Goal: Register for event/course

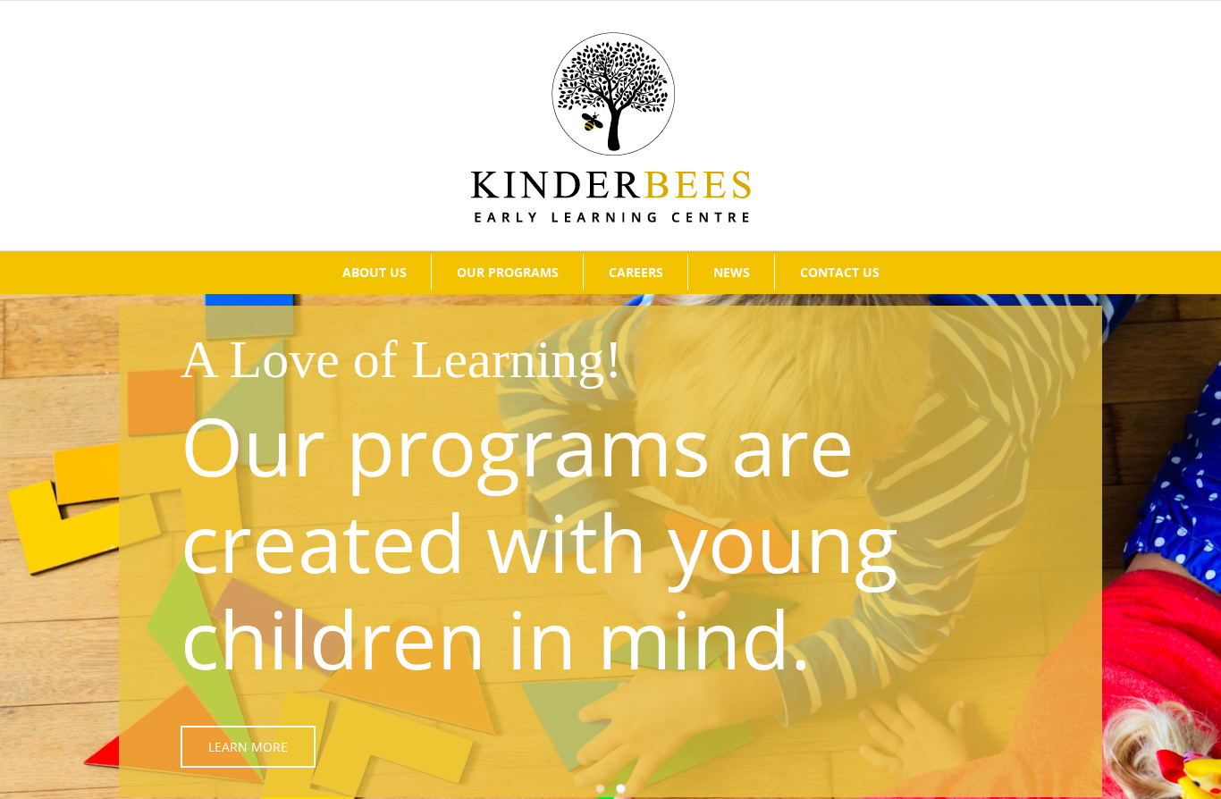
click at [607, 399] on span "North Vancouver Program Fees" at bounding box center [553, 402] width 209 height 17
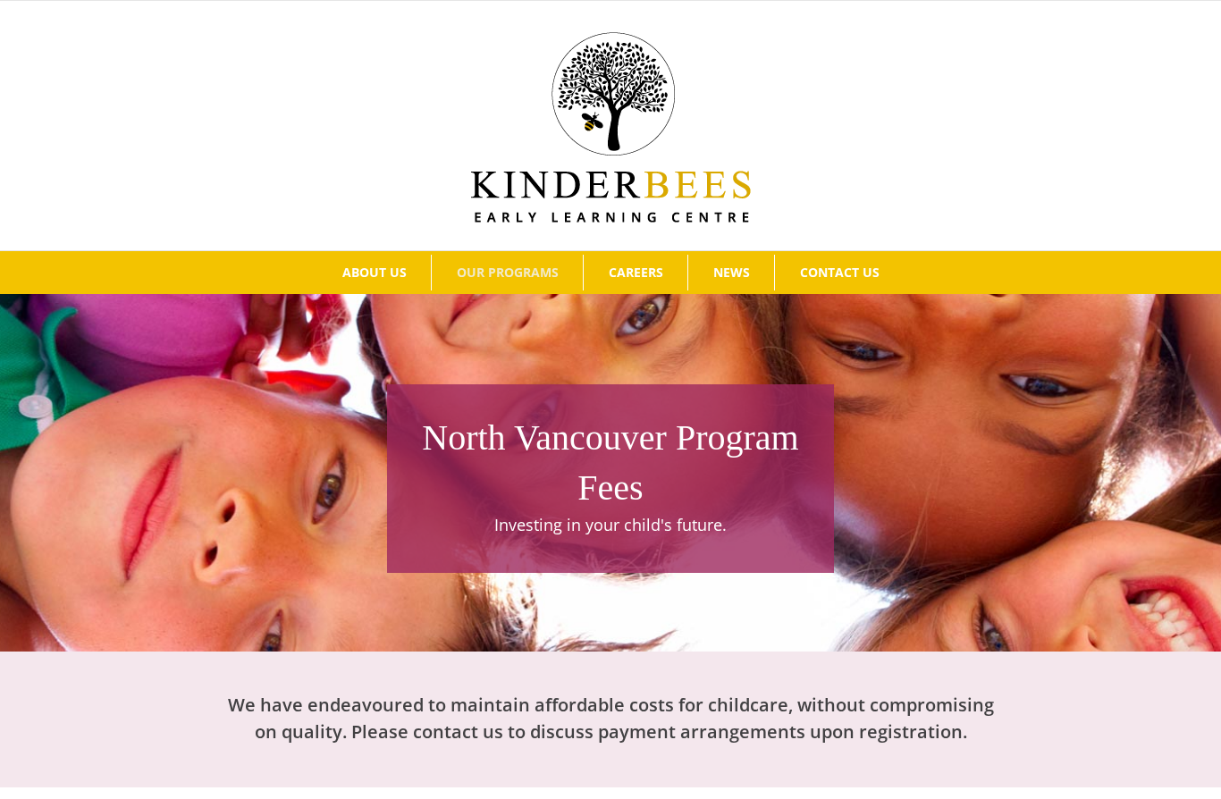
click at [442, 339] on link "Why Choose Us?" at bounding box center [441, 339] width 248 height 32
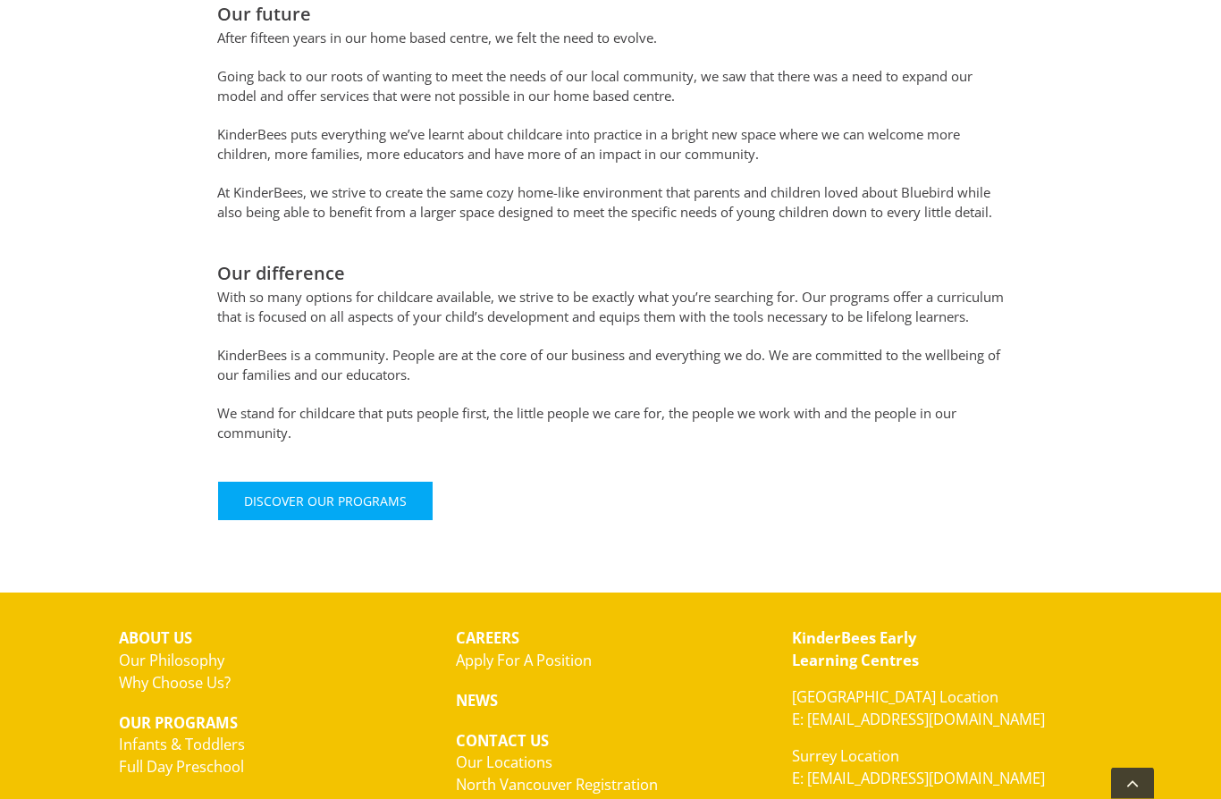
scroll to position [1024, 0]
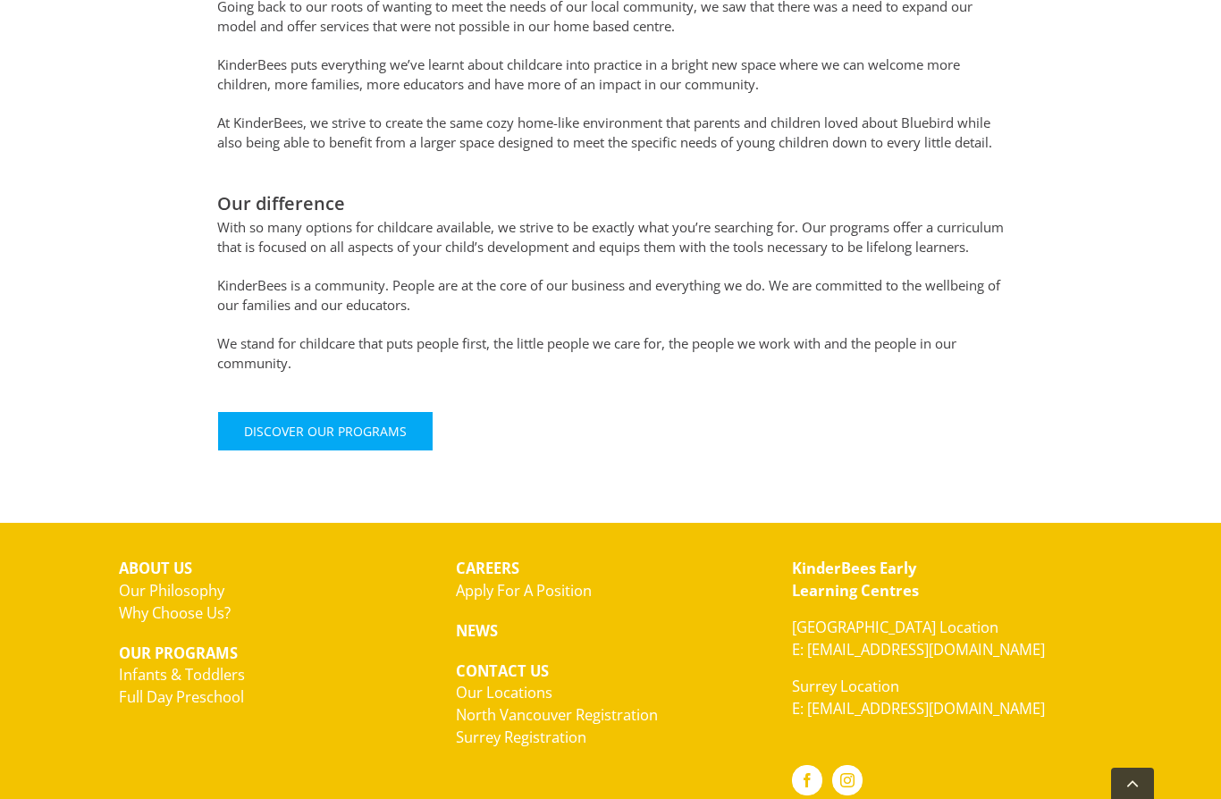
click at [355, 439] on span "Discover Our Programs" at bounding box center [325, 431] width 163 height 15
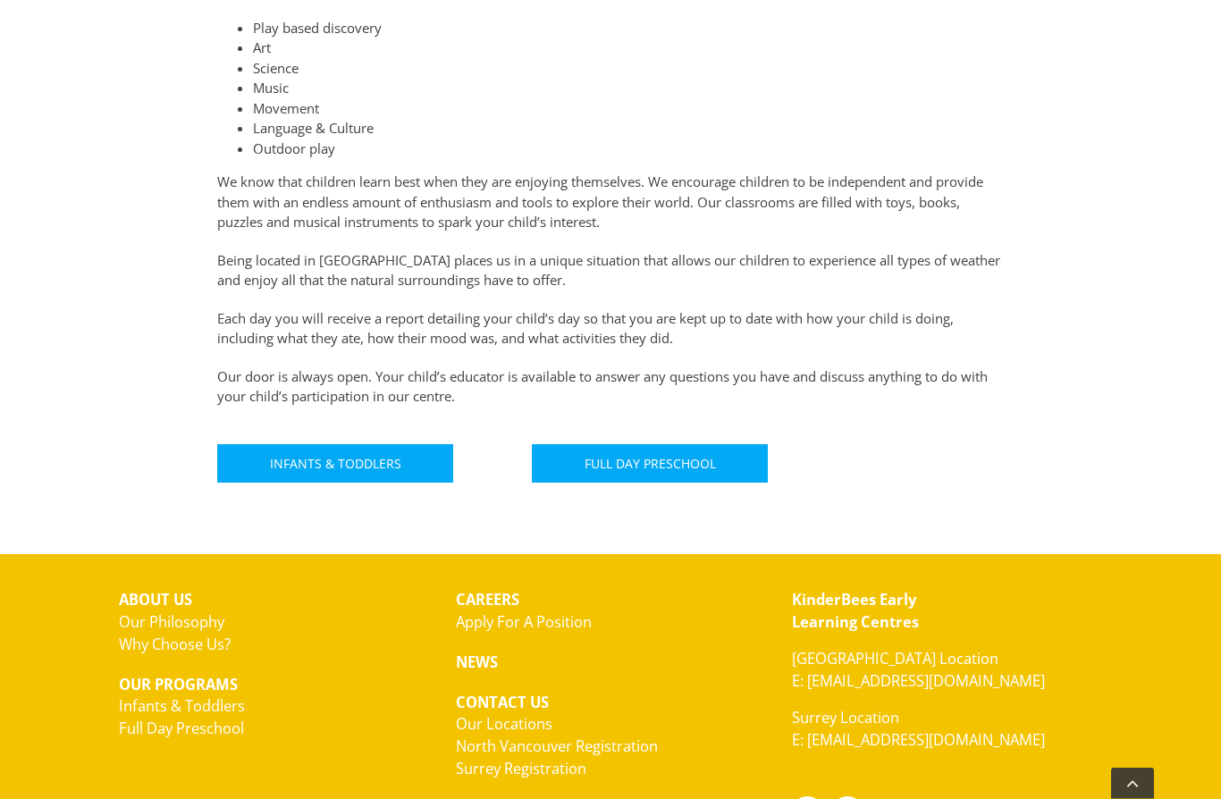
scroll to position [932, 0]
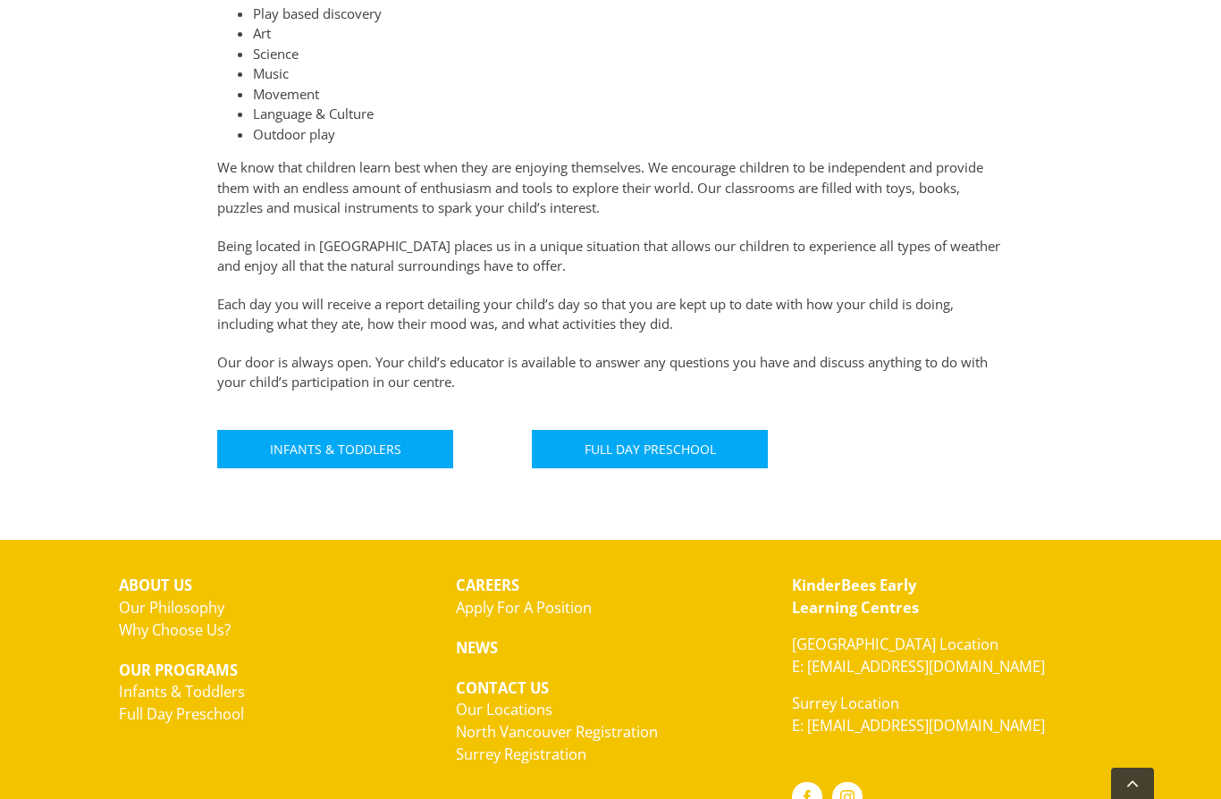
click at [396, 441] on span "Infants & Toddlers" at bounding box center [335, 448] width 131 height 15
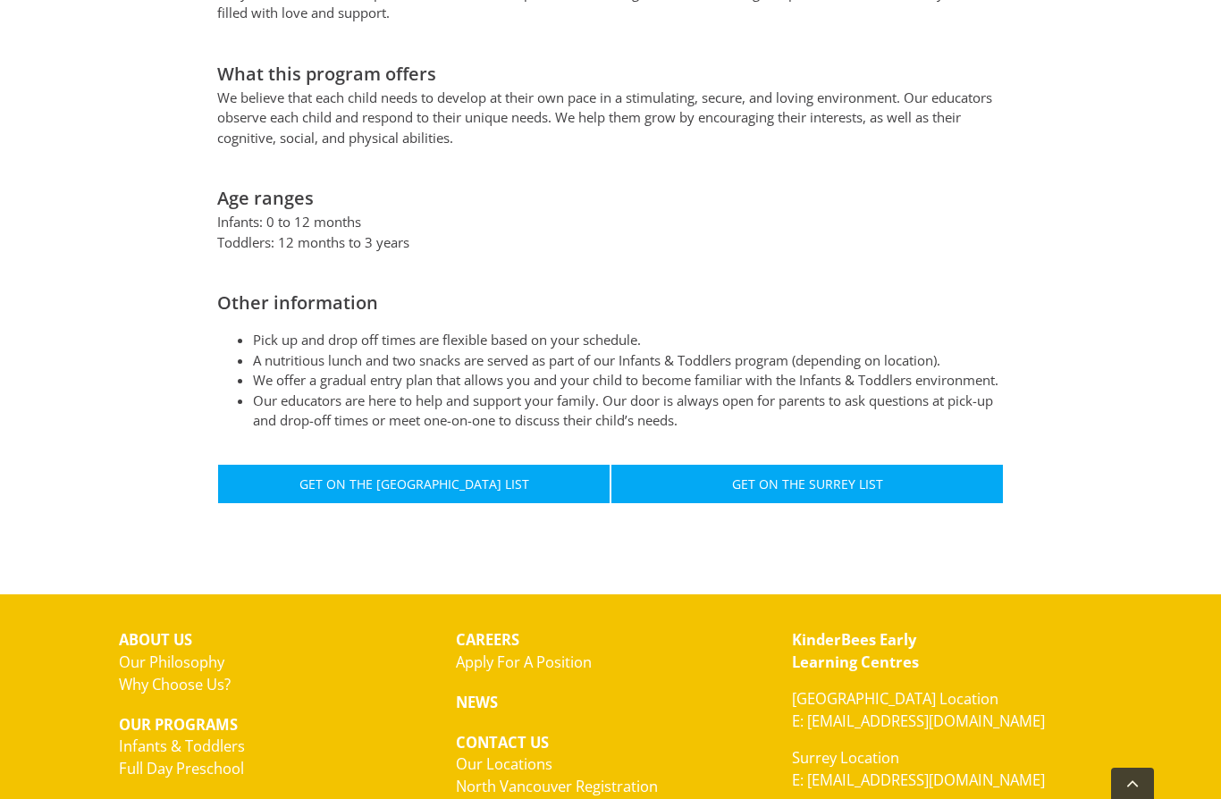
scroll to position [864, 0]
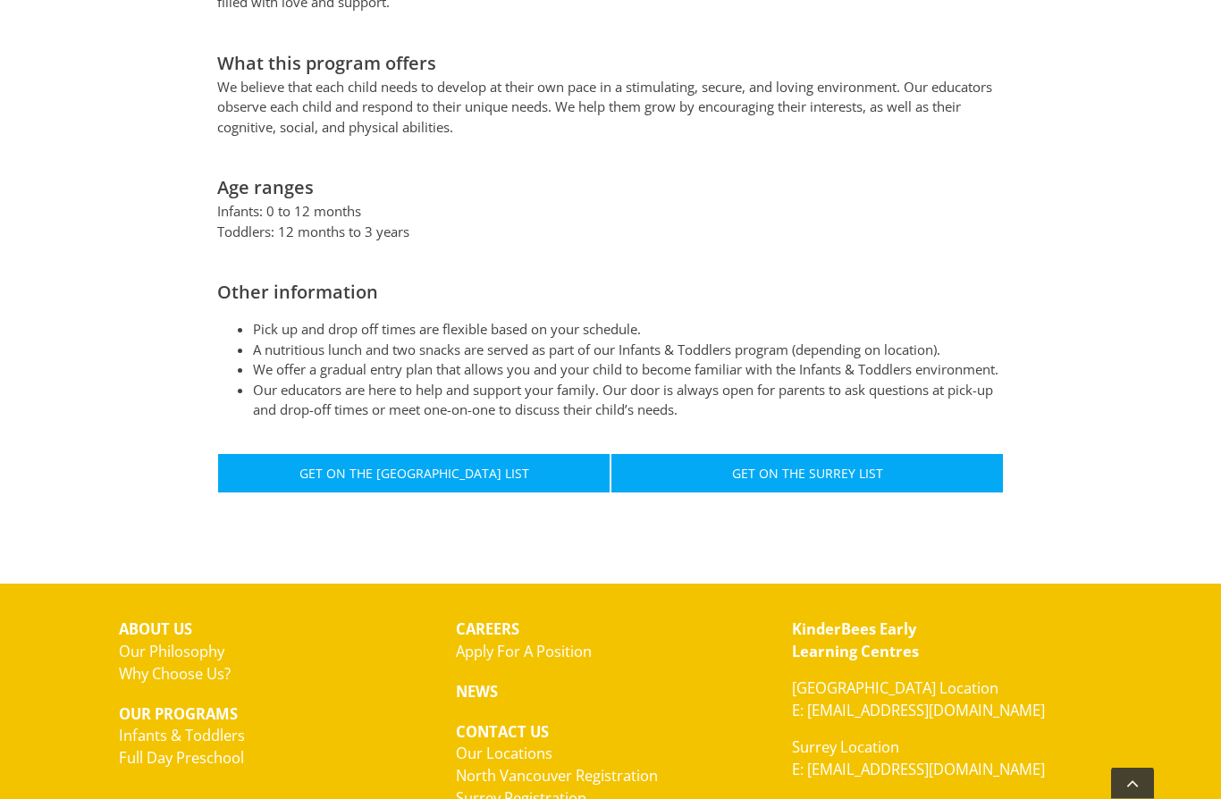
click at [431, 466] on span "Get On The [GEOGRAPHIC_DATA] List" at bounding box center [414, 473] width 230 height 15
